Goal: Transaction & Acquisition: Purchase product/service

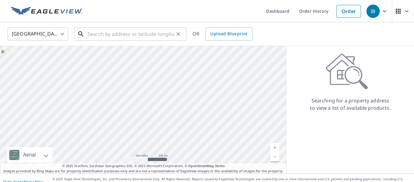
click at [132, 33] on input "text" at bounding box center [131, 33] width 86 height 17
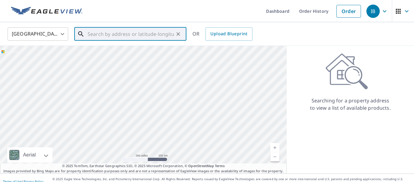
paste input "[STREET_ADDRESS]"
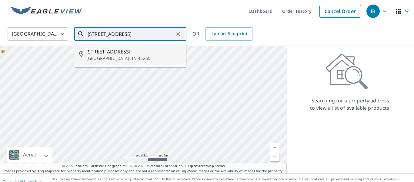
click at [130, 52] on span "[STREET_ADDRESS]" at bounding box center [133, 51] width 95 height 7
type input "[STREET_ADDRESS]"
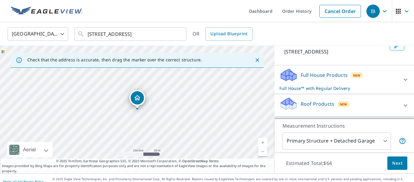
scroll to position [44, 0]
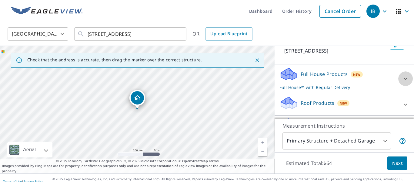
click at [406, 79] on icon at bounding box center [406, 79] width 4 height 2
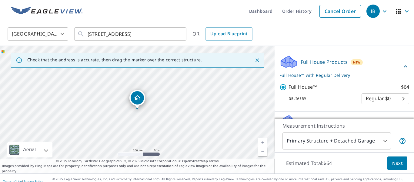
scroll to position [43, 0]
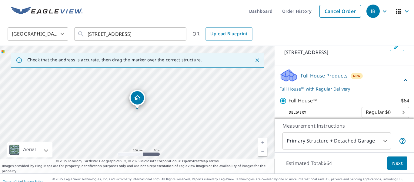
click at [401, 166] on span "Next" at bounding box center [398, 163] width 10 height 8
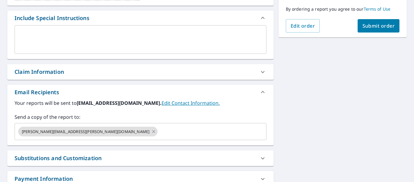
scroll to position [169, 0]
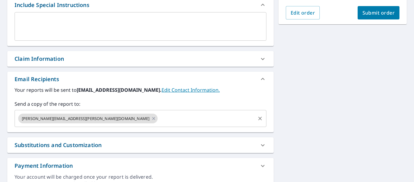
click at [260, 118] on icon "Clear" at bounding box center [261, 119] width 4 height 4
checkbox input "true"
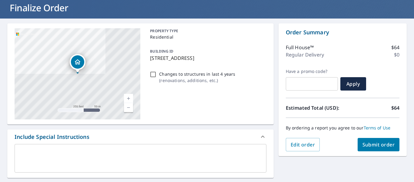
scroll to position [21, 0]
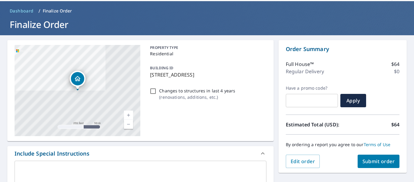
type input "[PERSON_NAME][EMAIL_ADDRESS][PERSON_NAME][DOMAIN_NAME]"
click at [382, 158] on span "Submit order" at bounding box center [379, 161] width 32 height 7
checkbox input "true"
